Goal: Find specific page/section: Find specific page/section

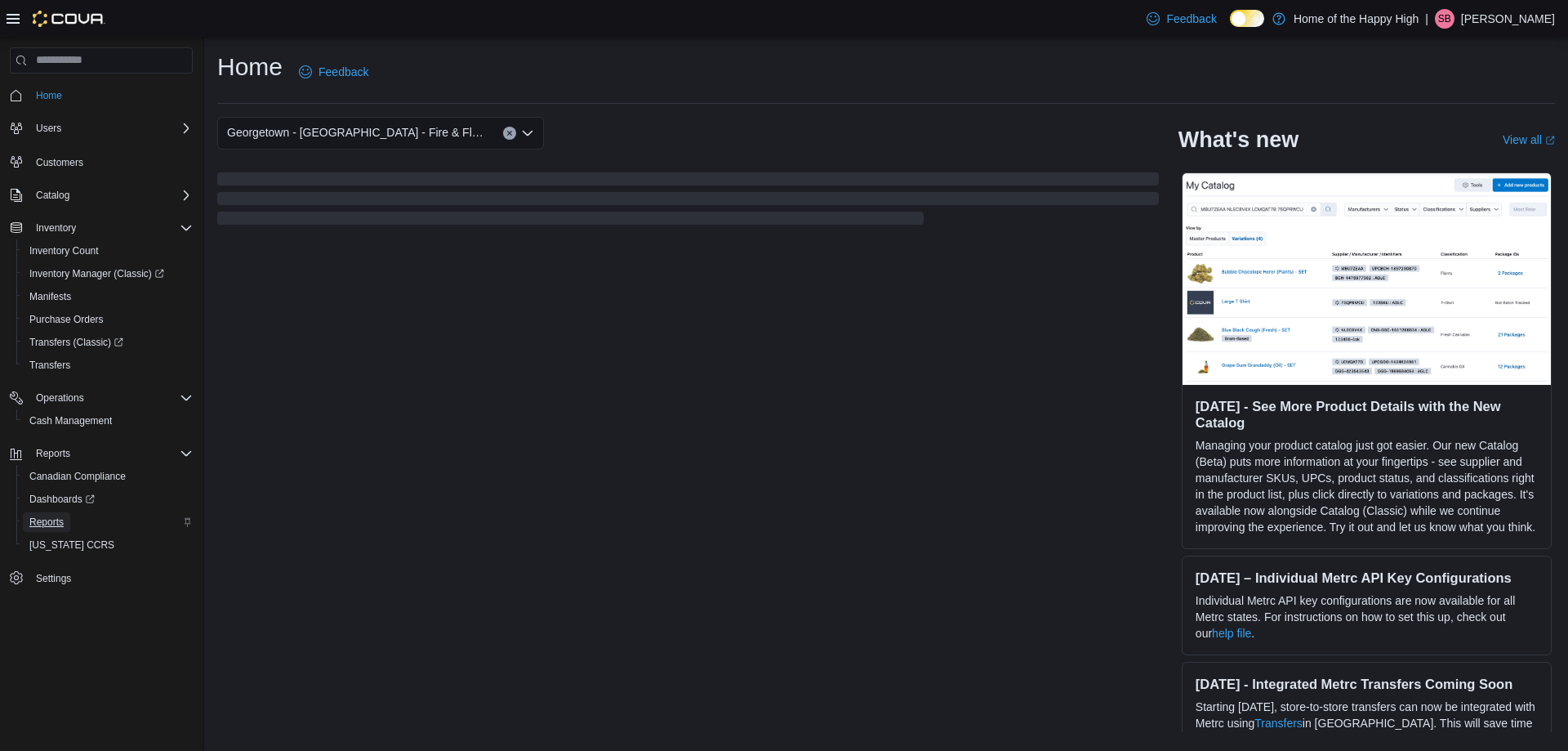
click at [49, 524] on span "Reports" at bounding box center [47, 522] width 35 height 13
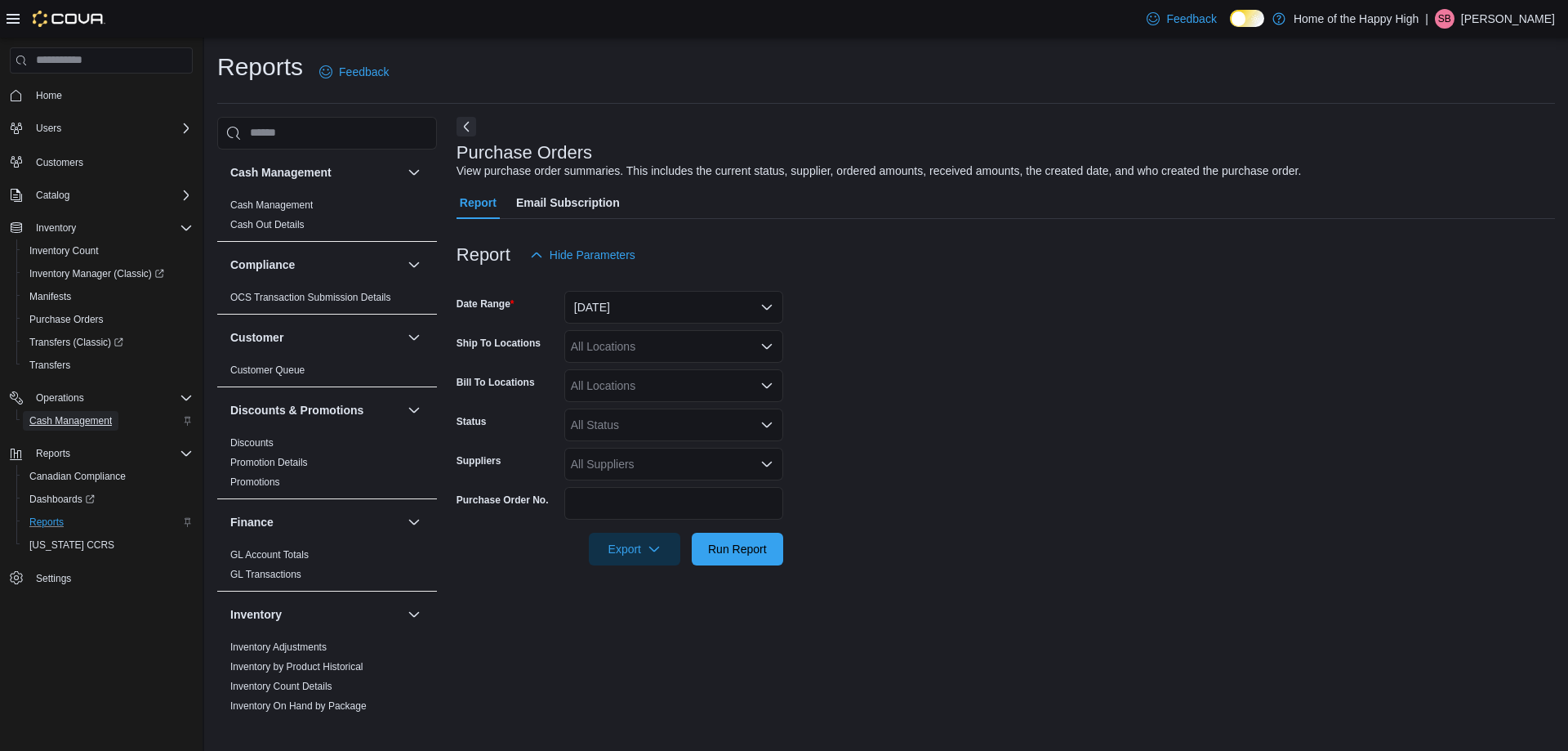
click at [69, 419] on span "Cash Management" at bounding box center [70, 420] width 82 height 13
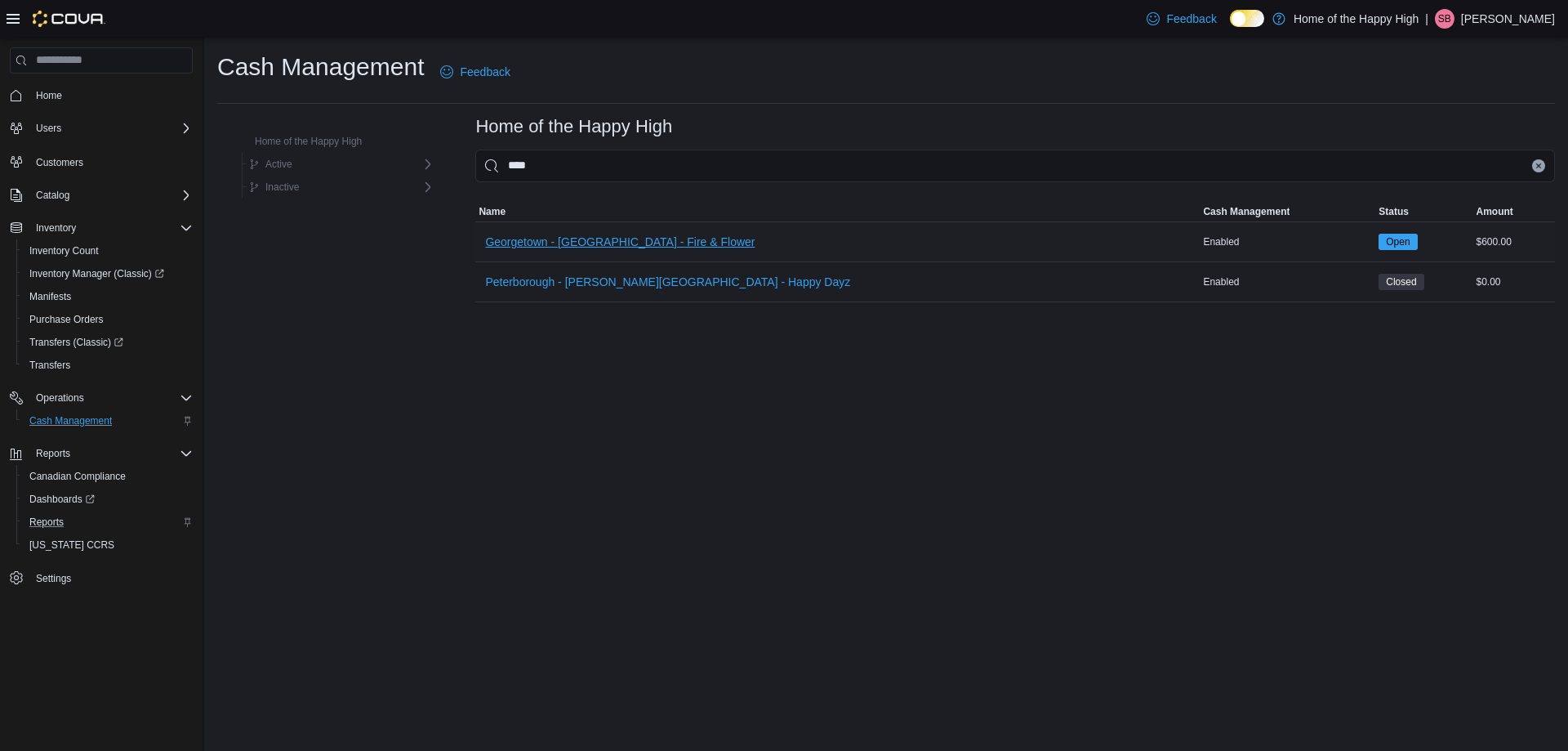
type input "****"
click at [539, 241] on span "Georgetown - [GEOGRAPHIC_DATA] - Fire & Flower" at bounding box center [620, 241] width 270 height 16
